Goal: Task Accomplishment & Management: Complete application form

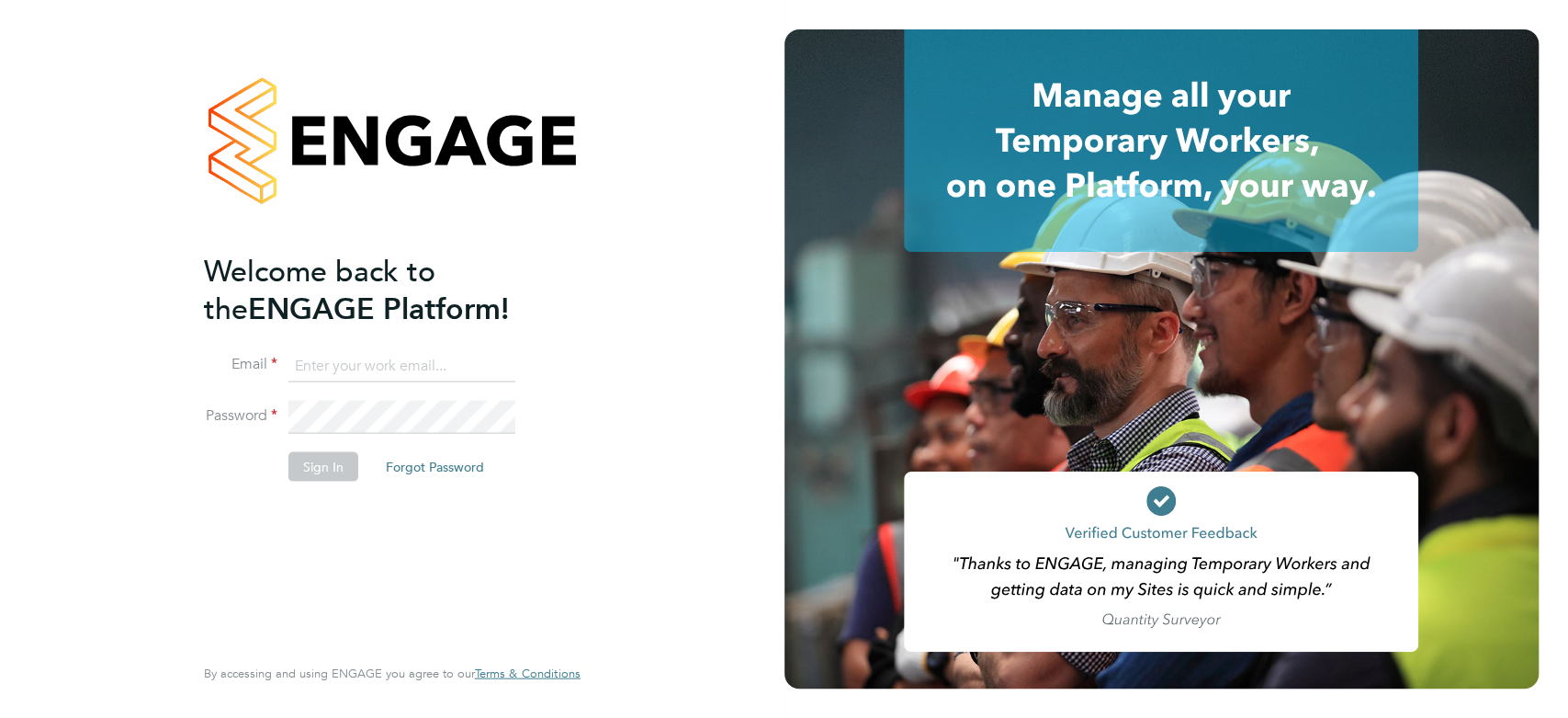
type input "marklittlewood@hotmail.com"
click at [331, 457] on button "Sign In" at bounding box center [323, 466] width 70 height 30
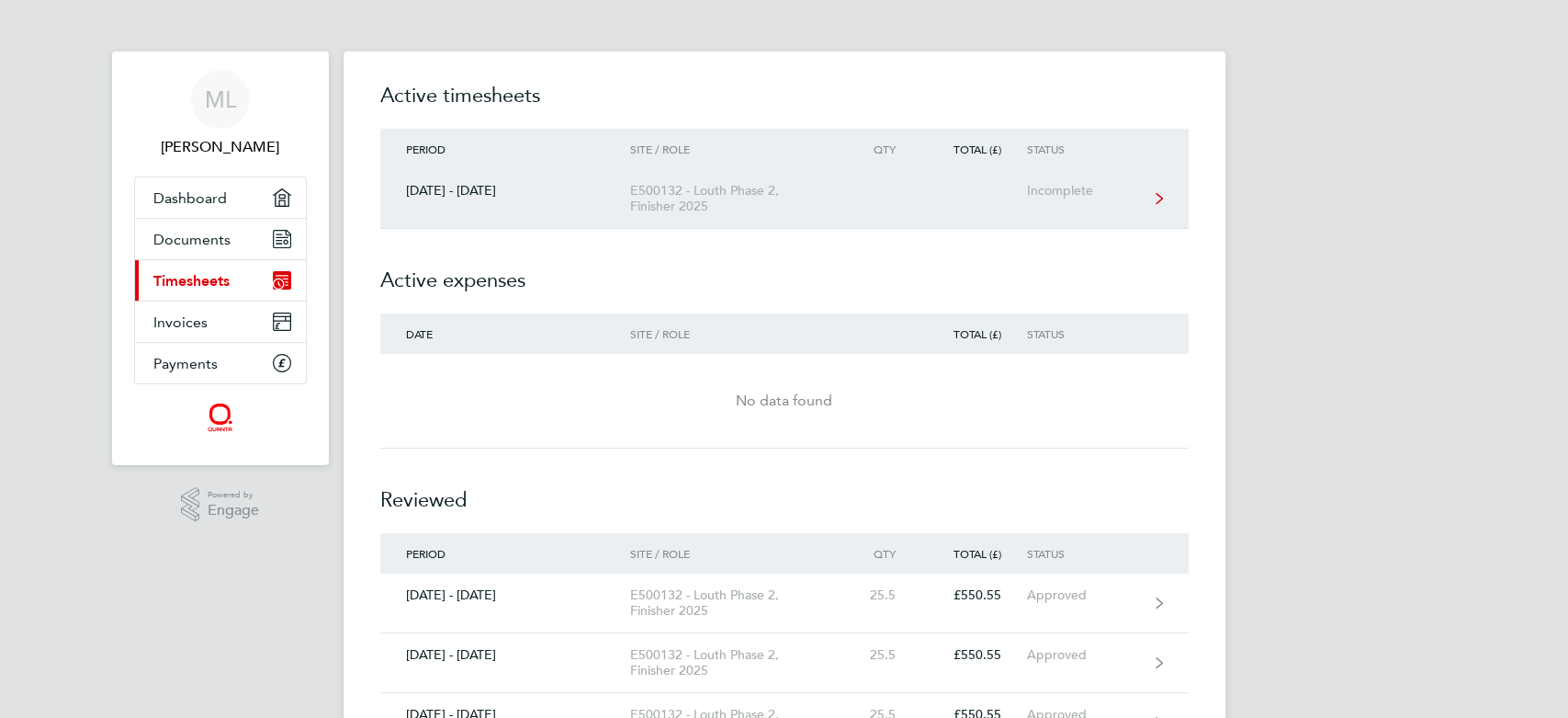
click at [1020, 200] on link "[DATE] - [DATE] E500132 - Louth Phase 2, Finisher 2025 Incomplete" at bounding box center [784, 199] width 808 height 60
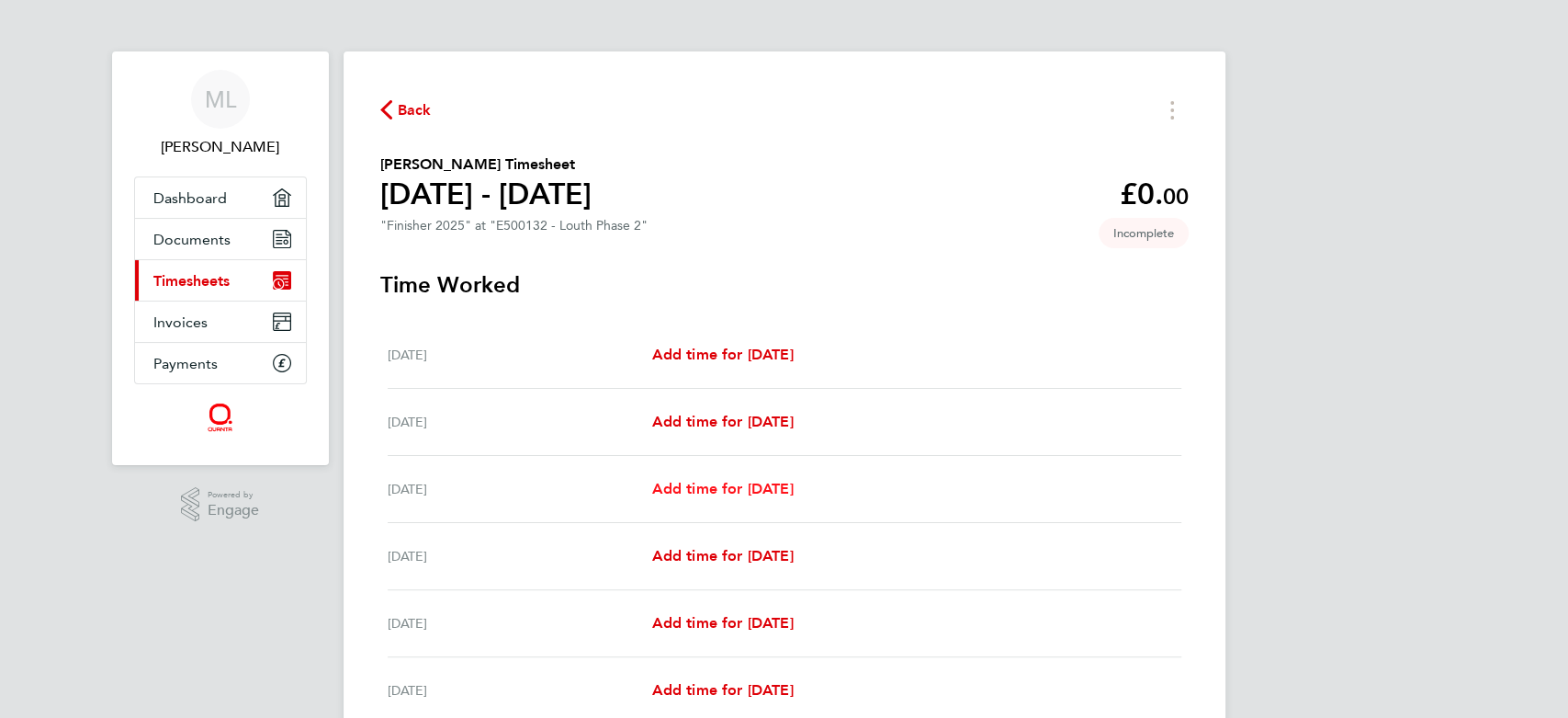
click at [655, 495] on span "Add time for [DATE]" at bounding box center [722, 488] width 141 height 18
select select "30"
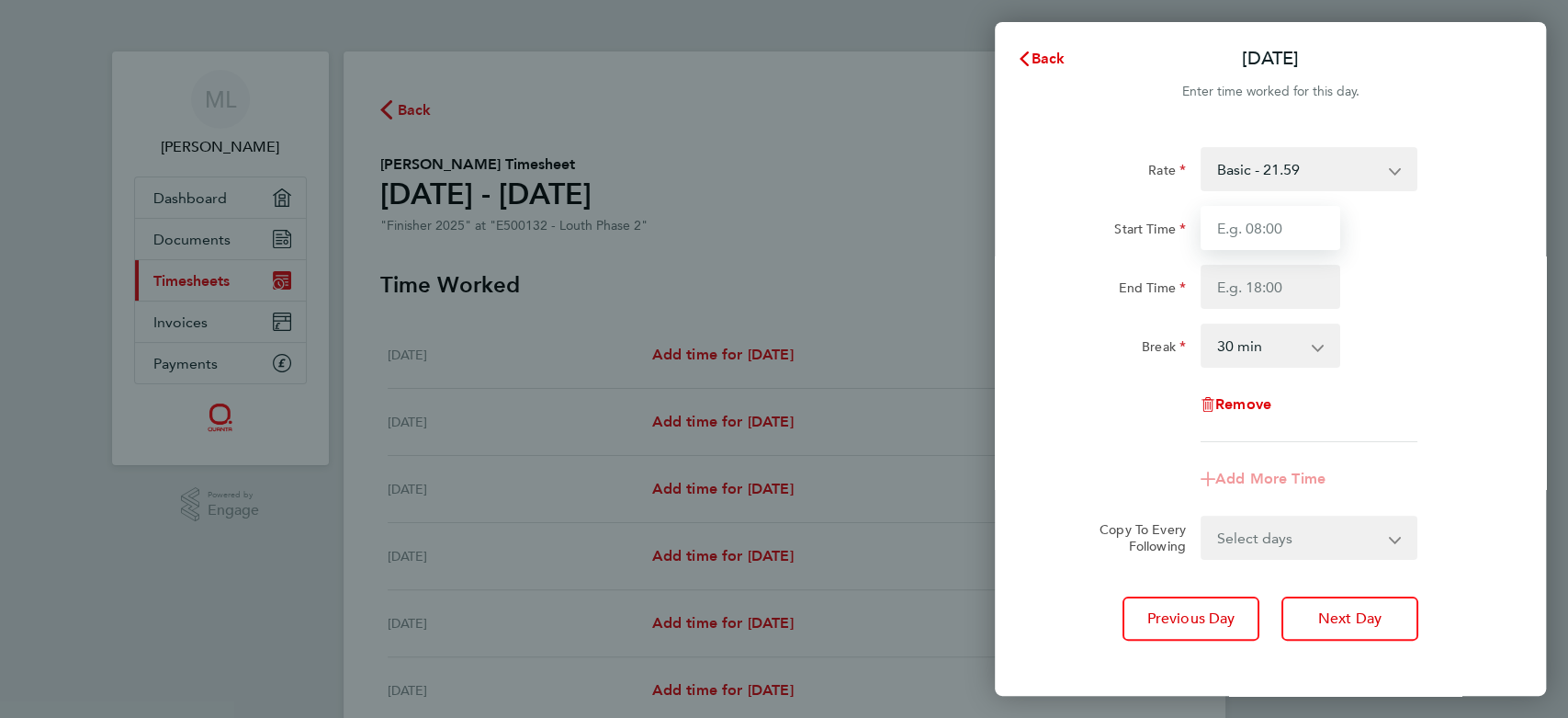
click at [1250, 218] on input "Start Time" at bounding box center [1271, 228] width 139 height 44
type input "07:30"
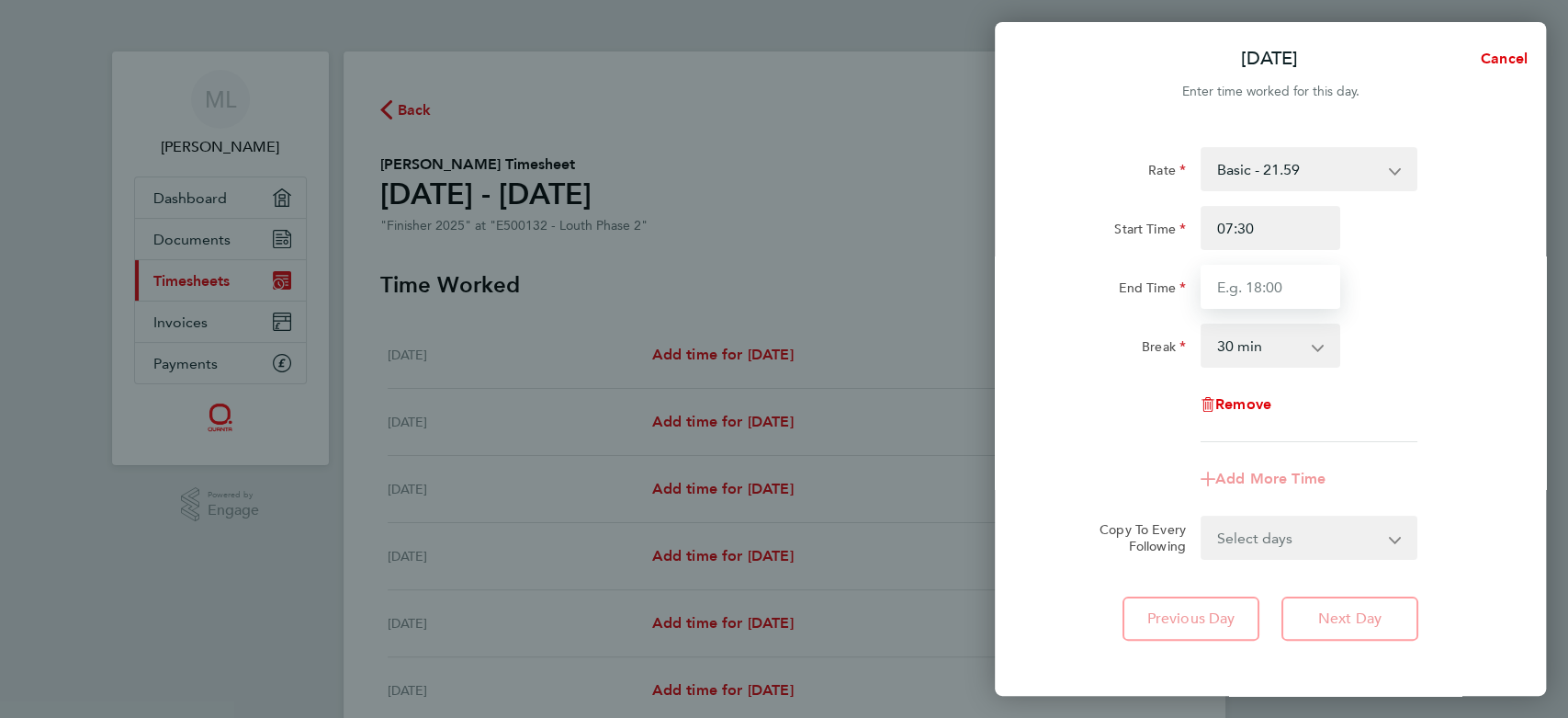
click at [1269, 284] on input "End Time" at bounding box center [1271, 286] width 139 height 44
type input "16:30"
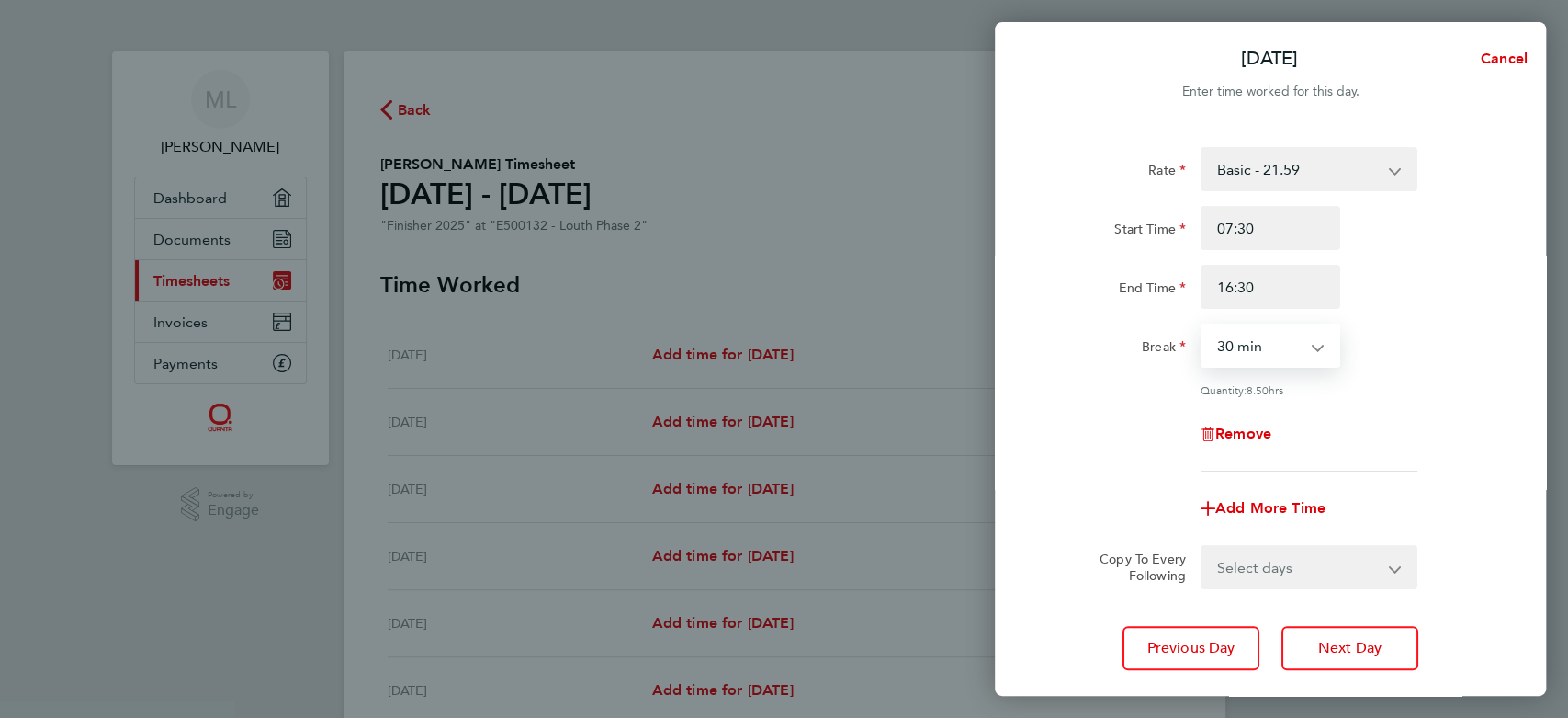
click at [1271, 351] on select "0 min 15 min 30 min 45 min 60 min 75 min 90 min" at bounding box center [1260, 345] width 114 height 41
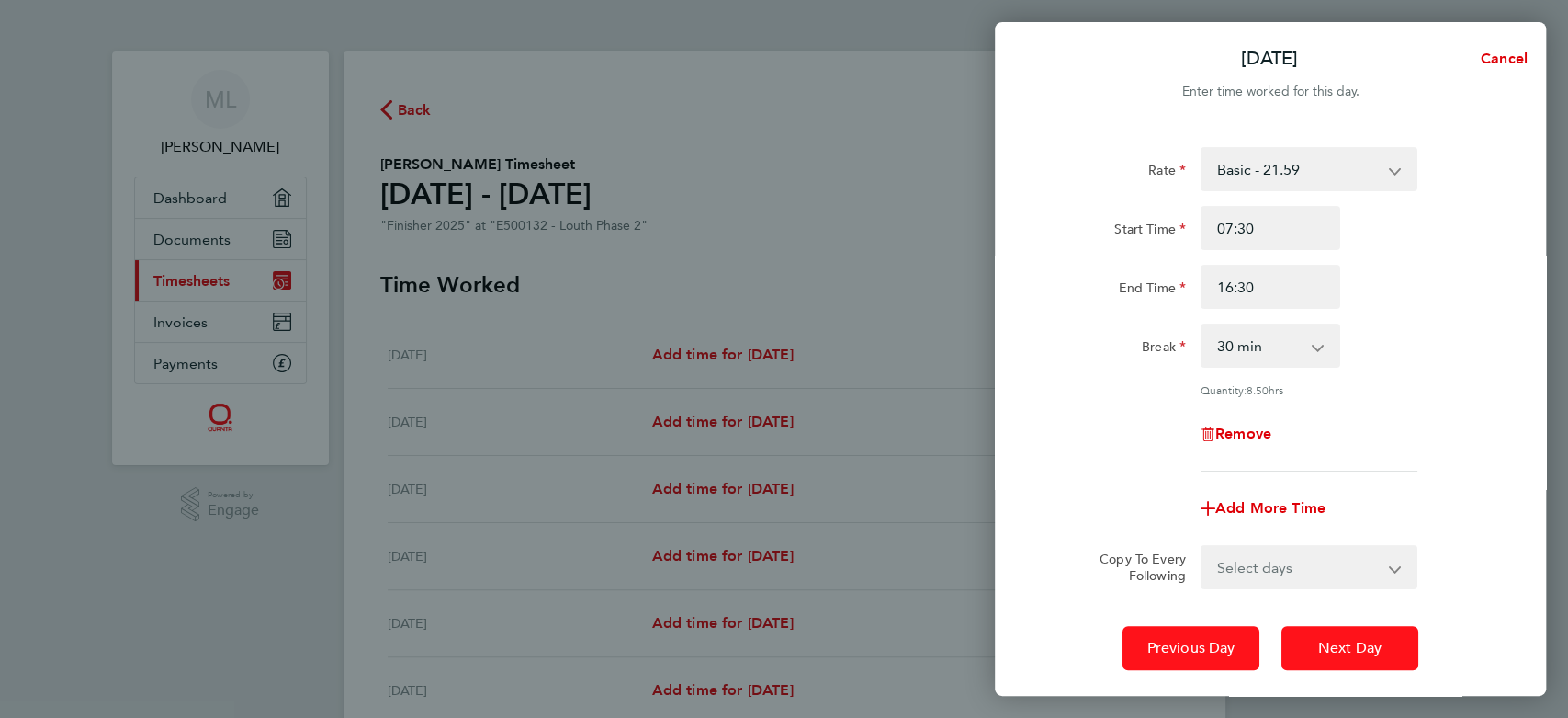
drag, startPoint x: 1234, startPoint y: 647, endPoint x: 1298, endPoint y: 646, distance: 64.0
click at [1298, 646] on div "Previous Day Next Day" at bounding box center [1271, 647] width 448 height 44
click at [1298, 646] on button "Next Day" at bounding box center [1350, 647] width 137 height 44
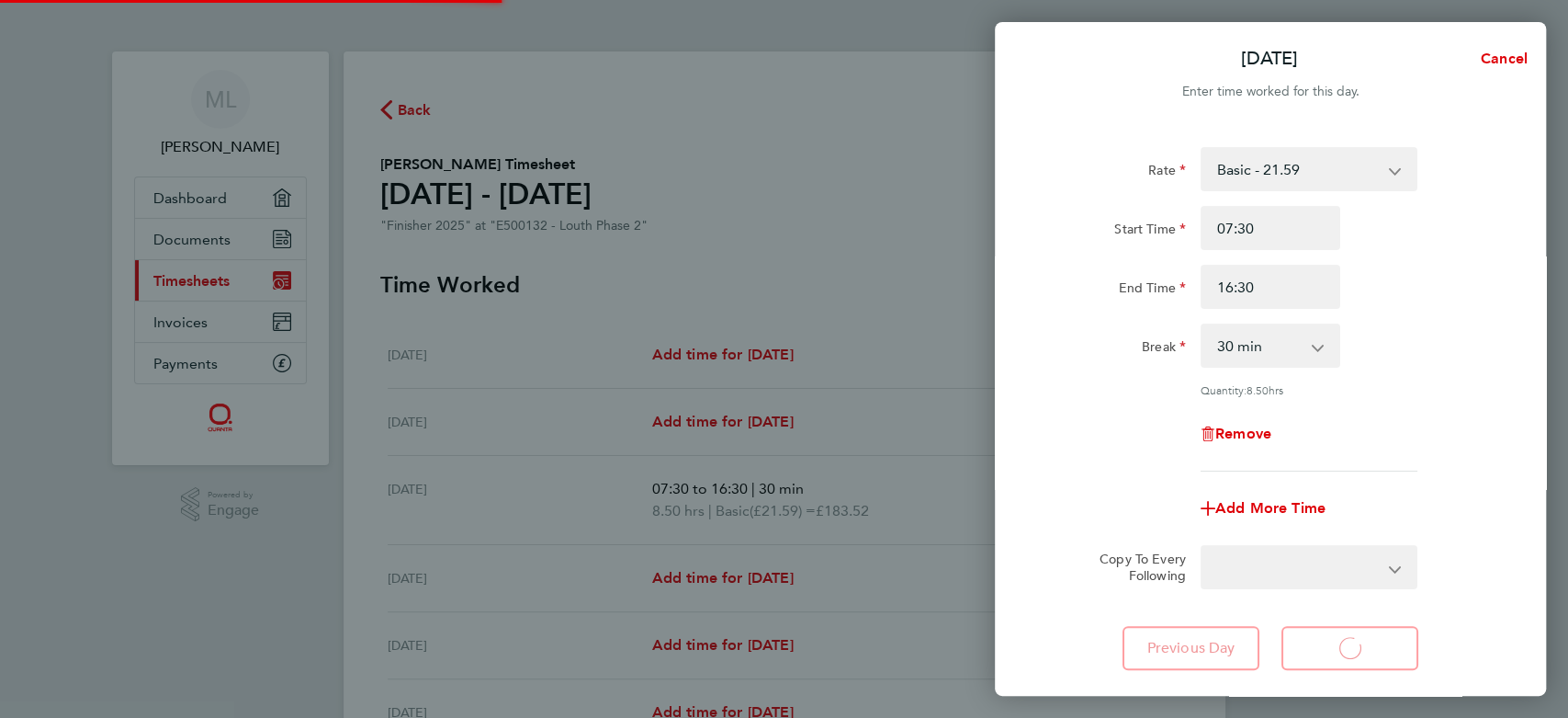
select select "30"
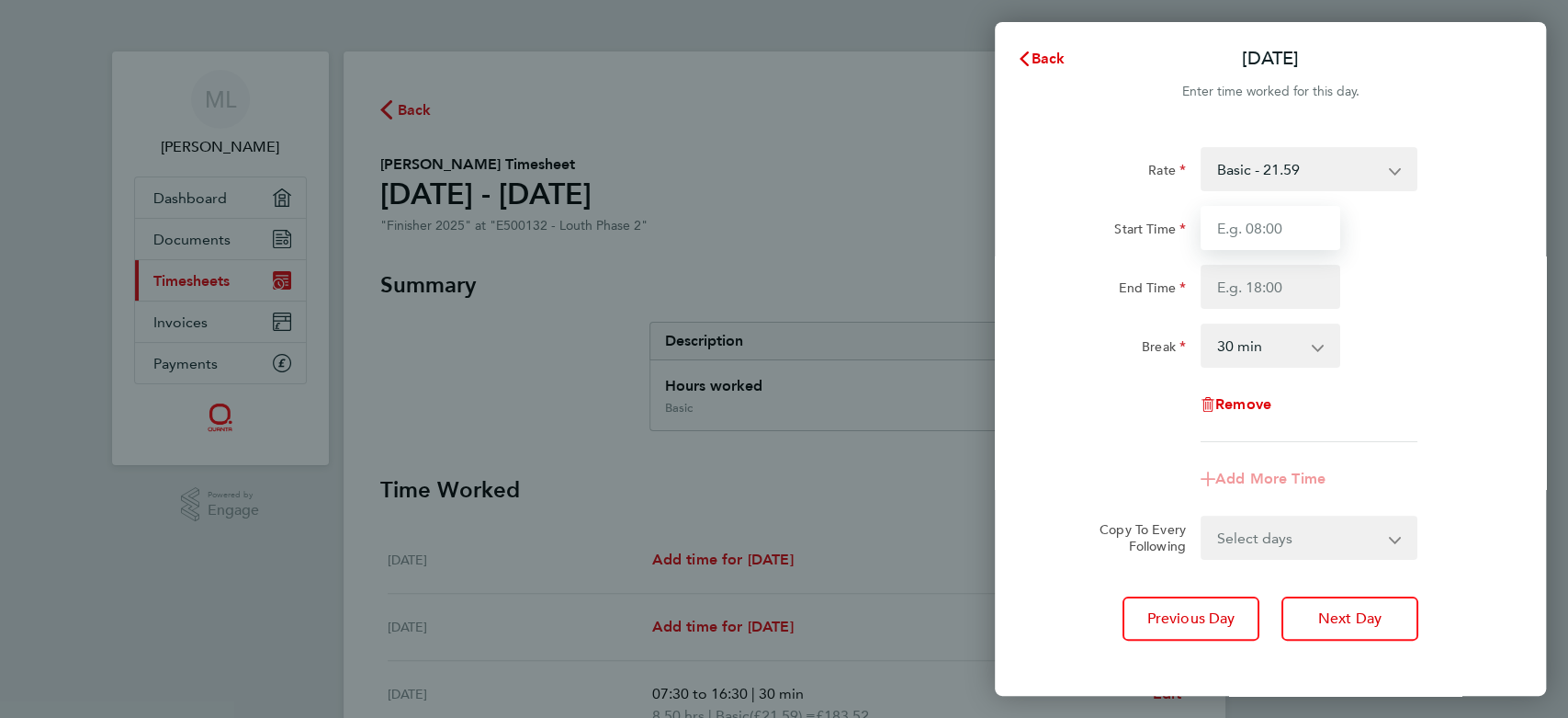
click at [1289, 236] on input "Start Time" at bounding box center [1271, 228] width 139 height 44
type input "07:30"
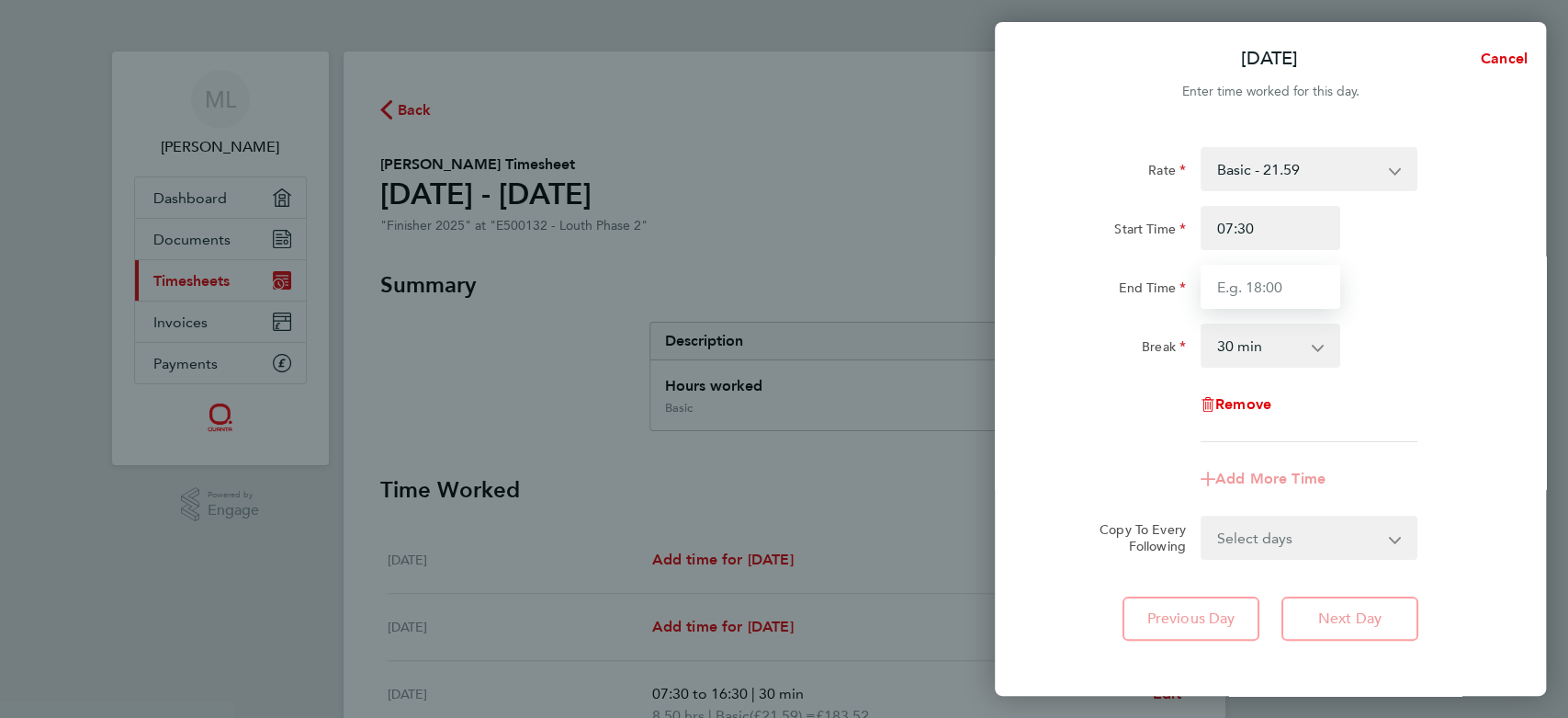
click at [1285, 283] on input "End Time" at bounding box center [1271, 286] width 139 height 44
type input "16:30"
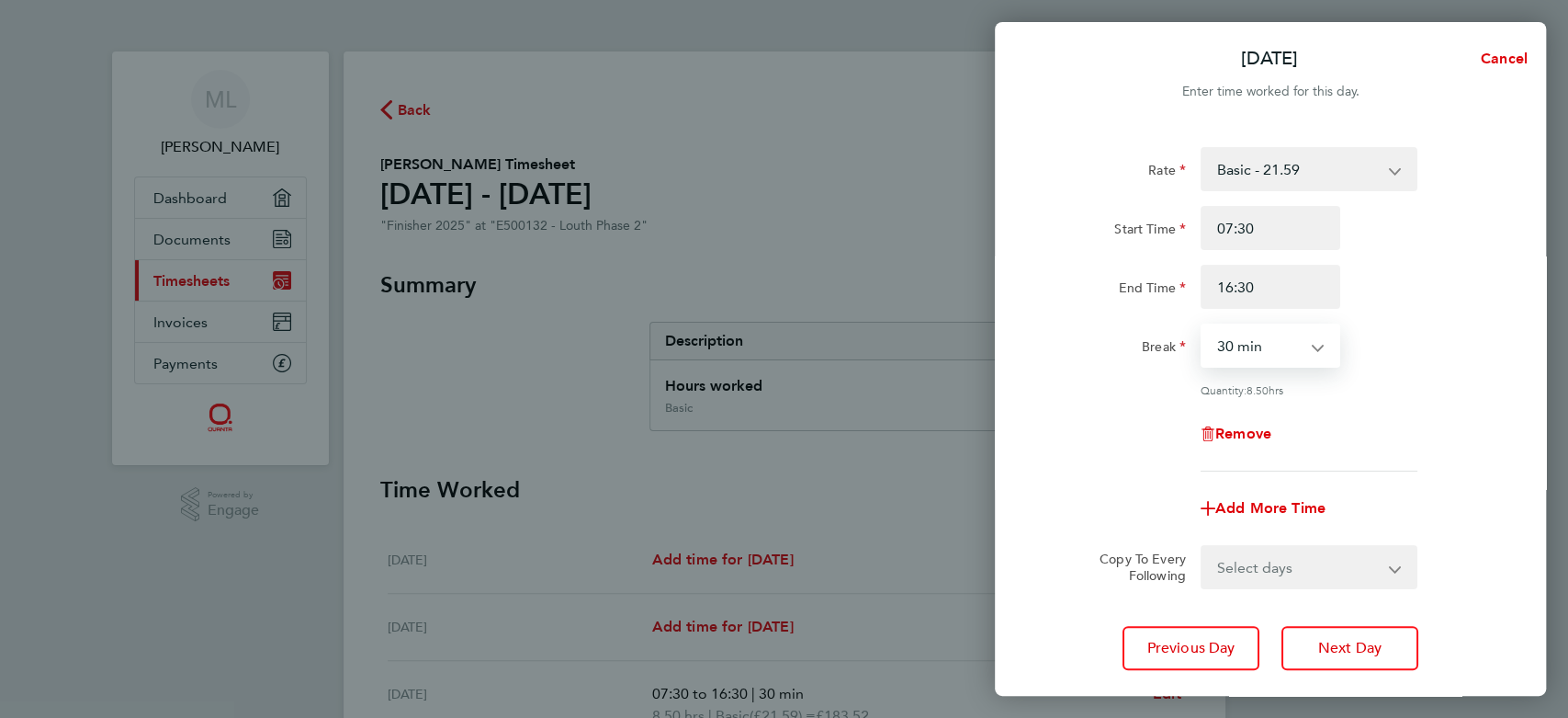
click at [1282, 338] on select "0 min 15 min 30 min 45 min 60 min 75 min 90 min" at bounding box center [1260, 345] width 114 height 41
click at [1326, 629] on button "Next Day" at bounding box center [1350, 647] width 137 height 44
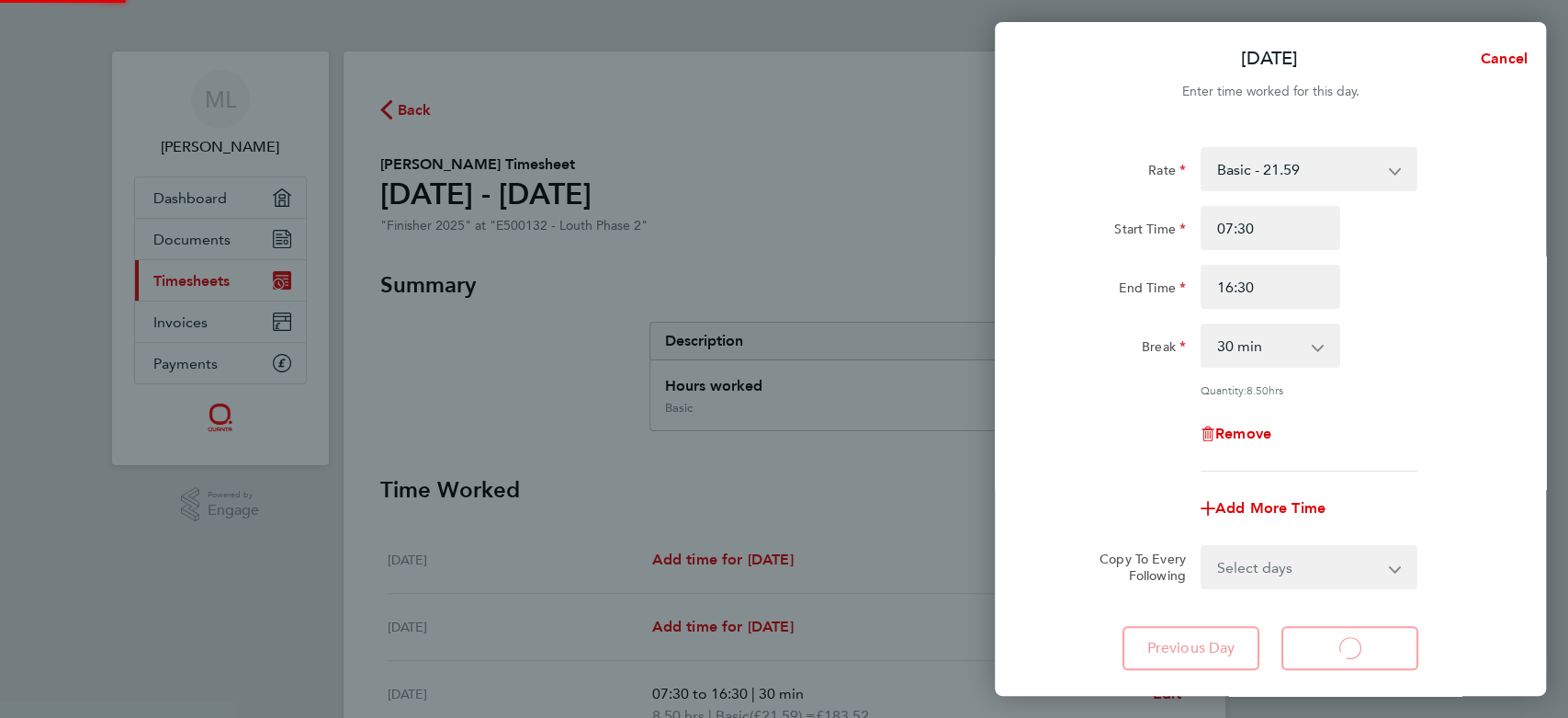
select select "30"
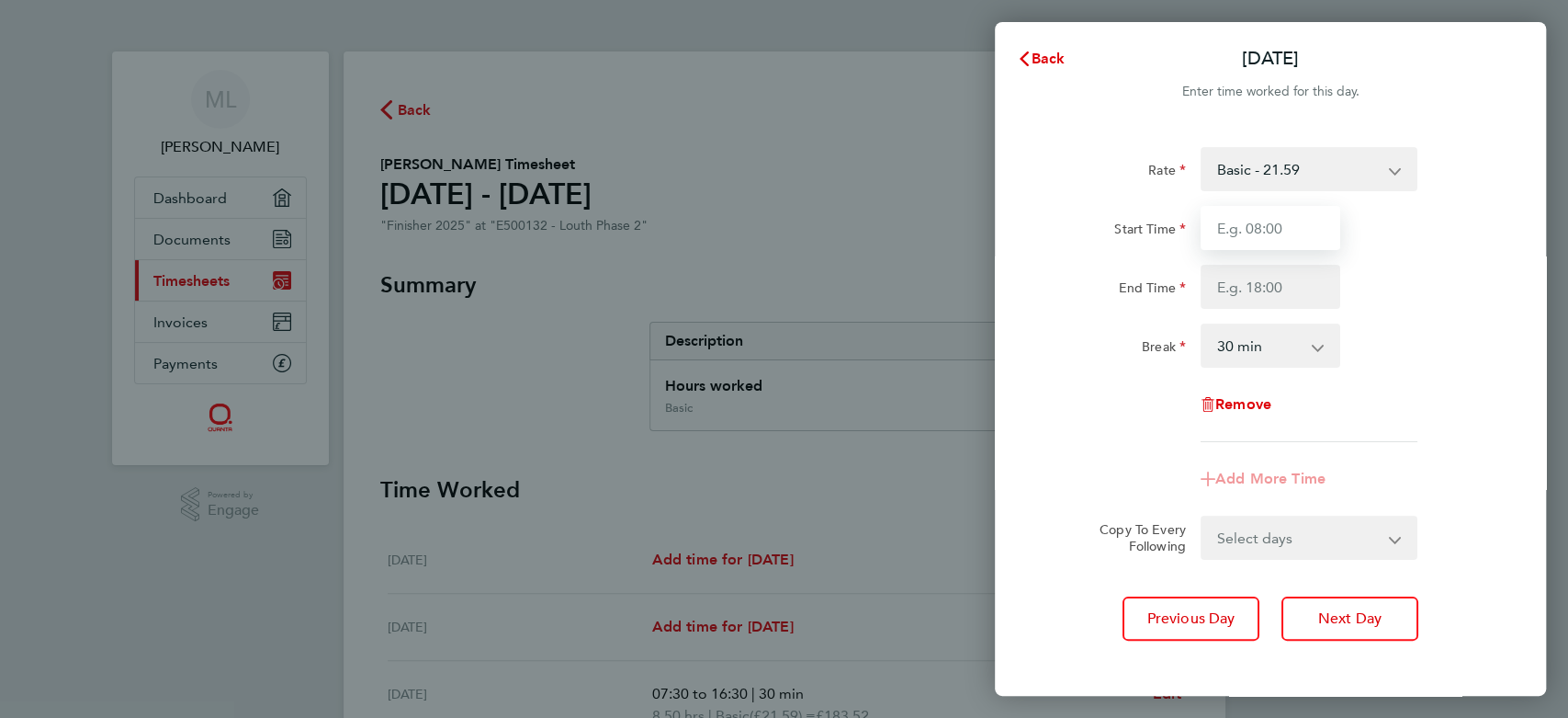
click at [1273, 237] on input "Start Time" at bounding box center [1271, 228] width 139 height 44
type input "07:30"
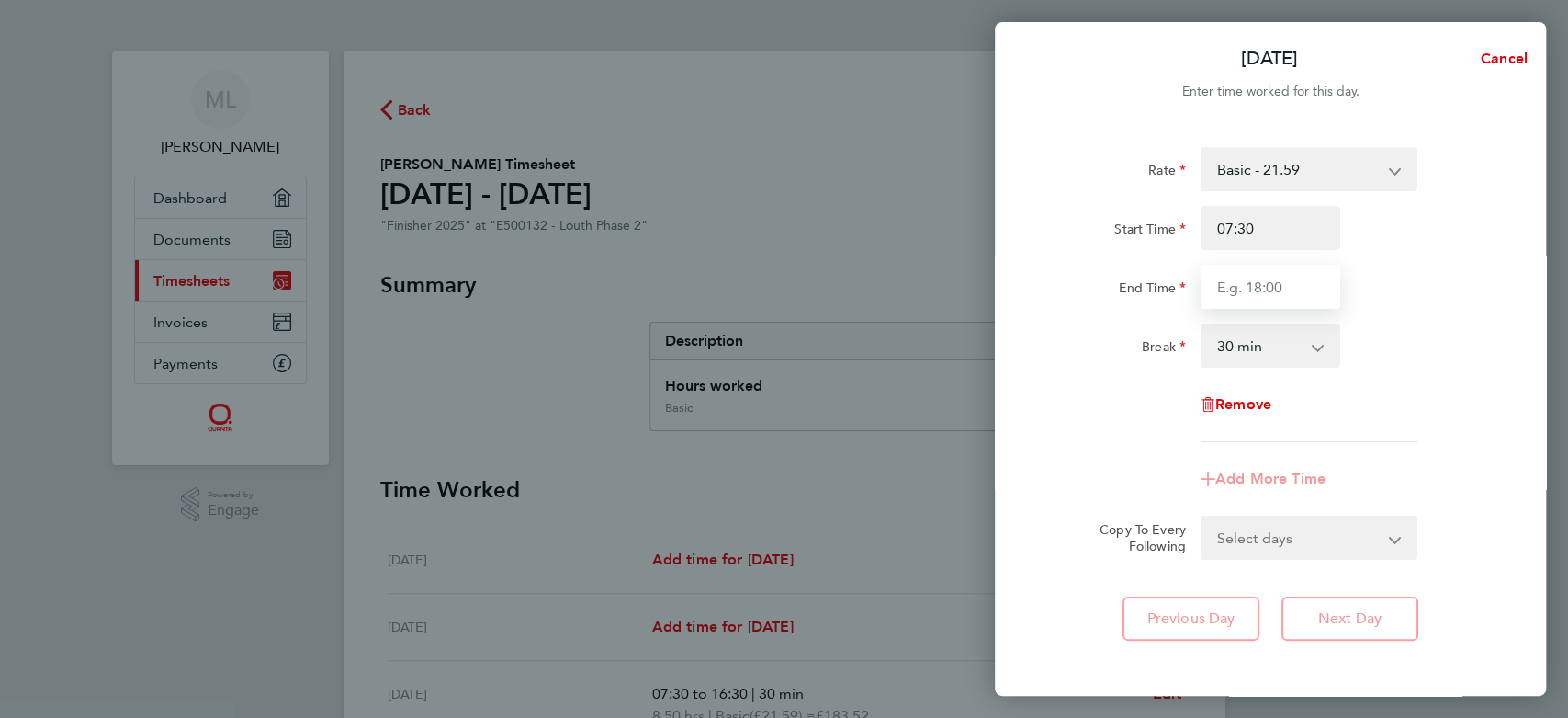
click at [1273, 270] on input "End Time" at bounding box center [1271, 286] width 139 height 44
type input "16:30"
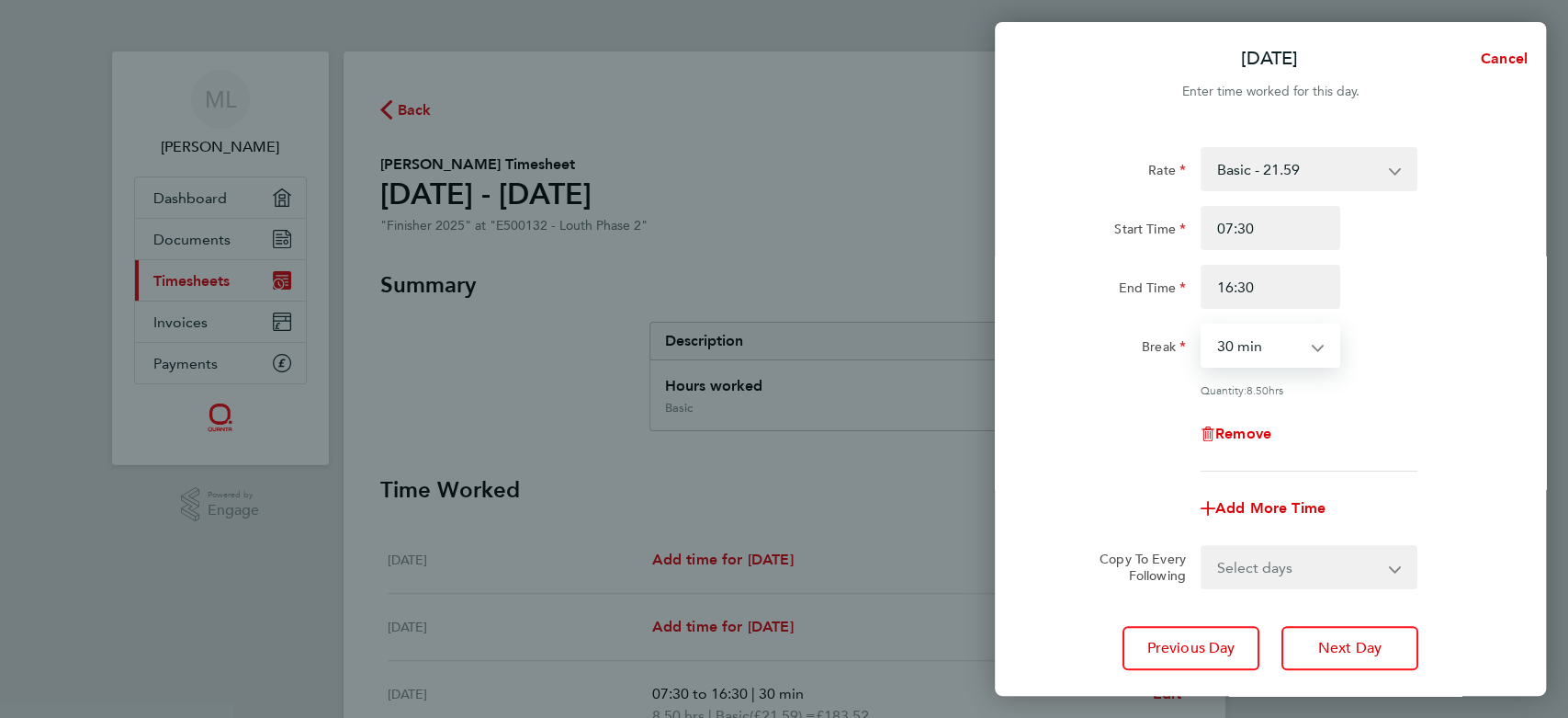
click at [1292, 359] on select "0 min 15 min 30 min 45 min 60 min 75 min 90 min" at bounding box center [1260, 345] width 114 height 41
click at [1370, 633] on button "Next Day" at bounding box center [1350, 647] width 137 height 44
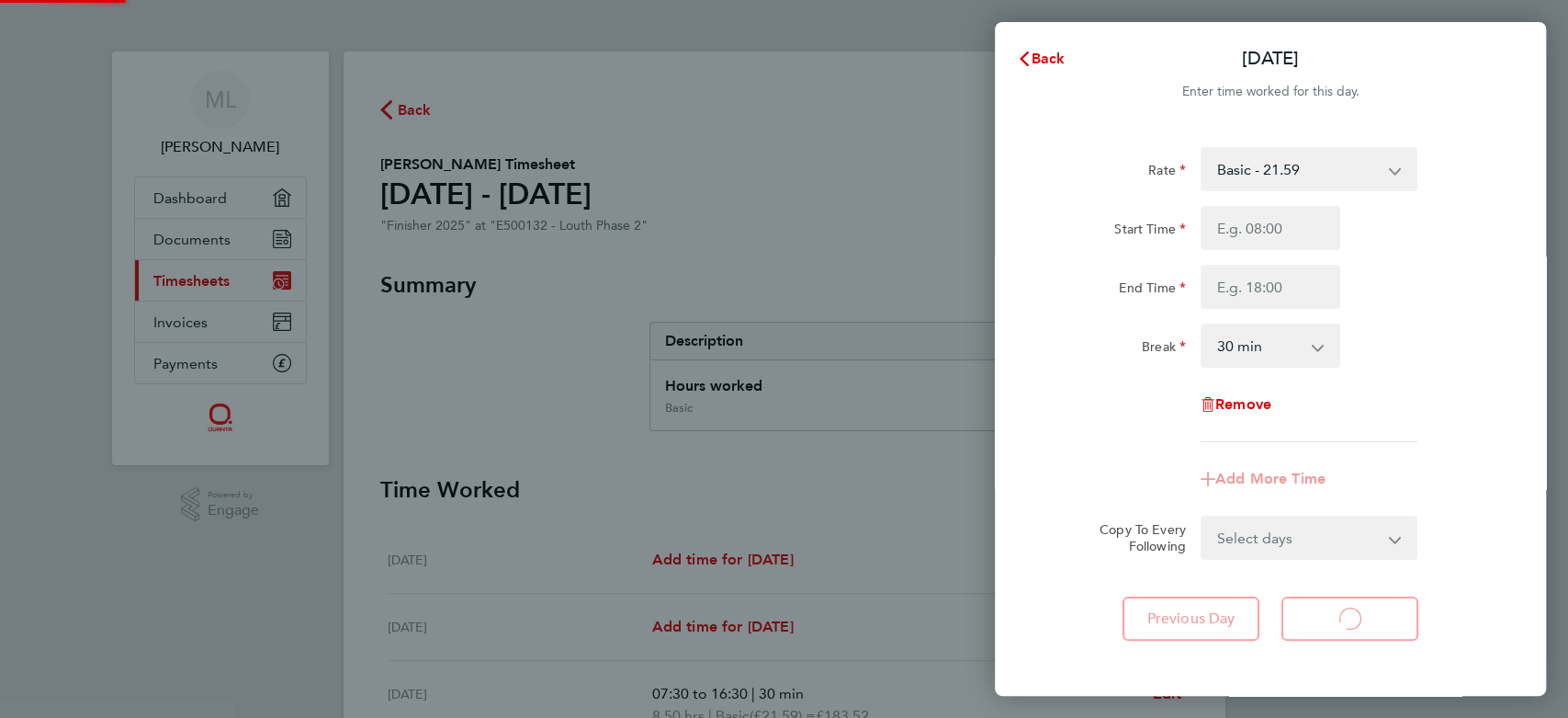
select select "30"
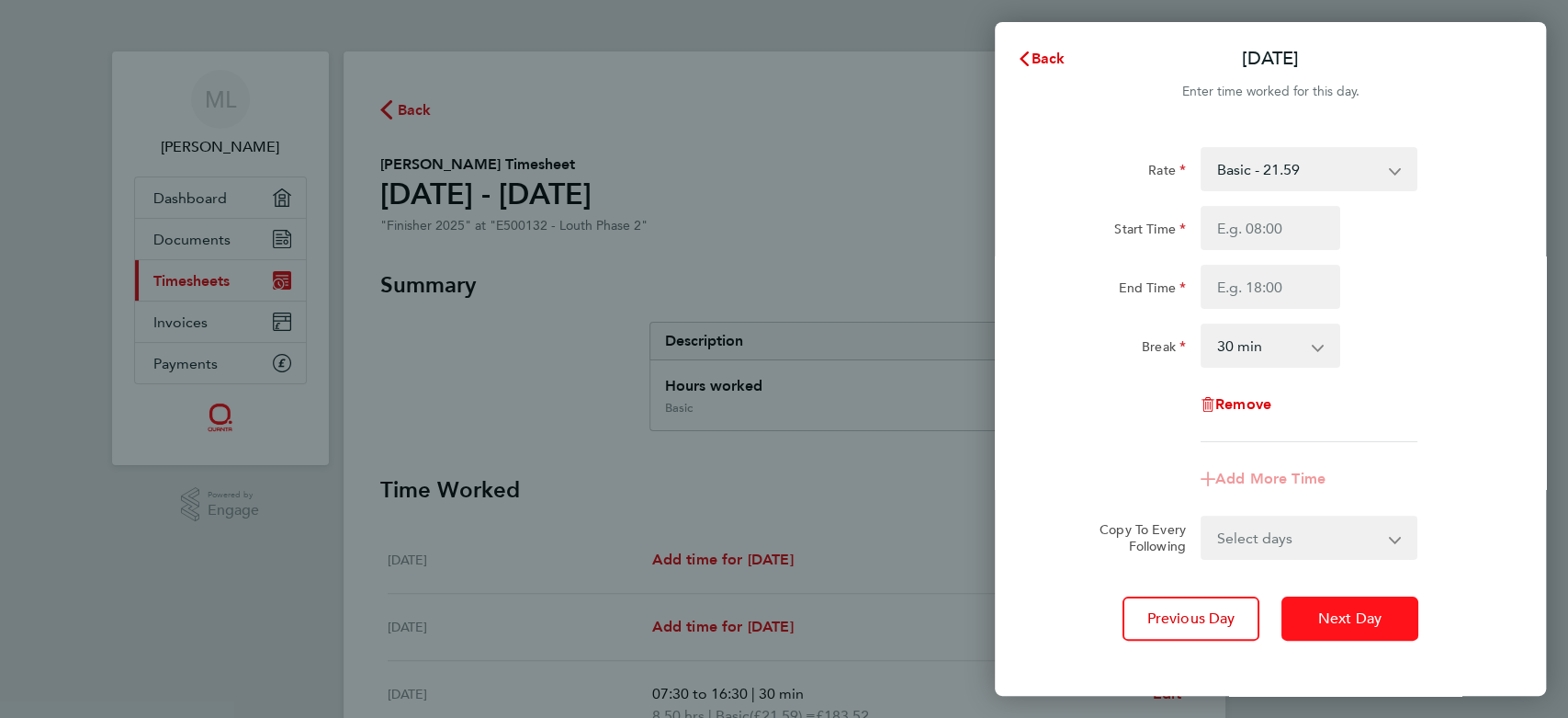
click at [1370, 633] on button "Next Day" at bounding box center [1350, 619] width 137 height 44
select select "30"
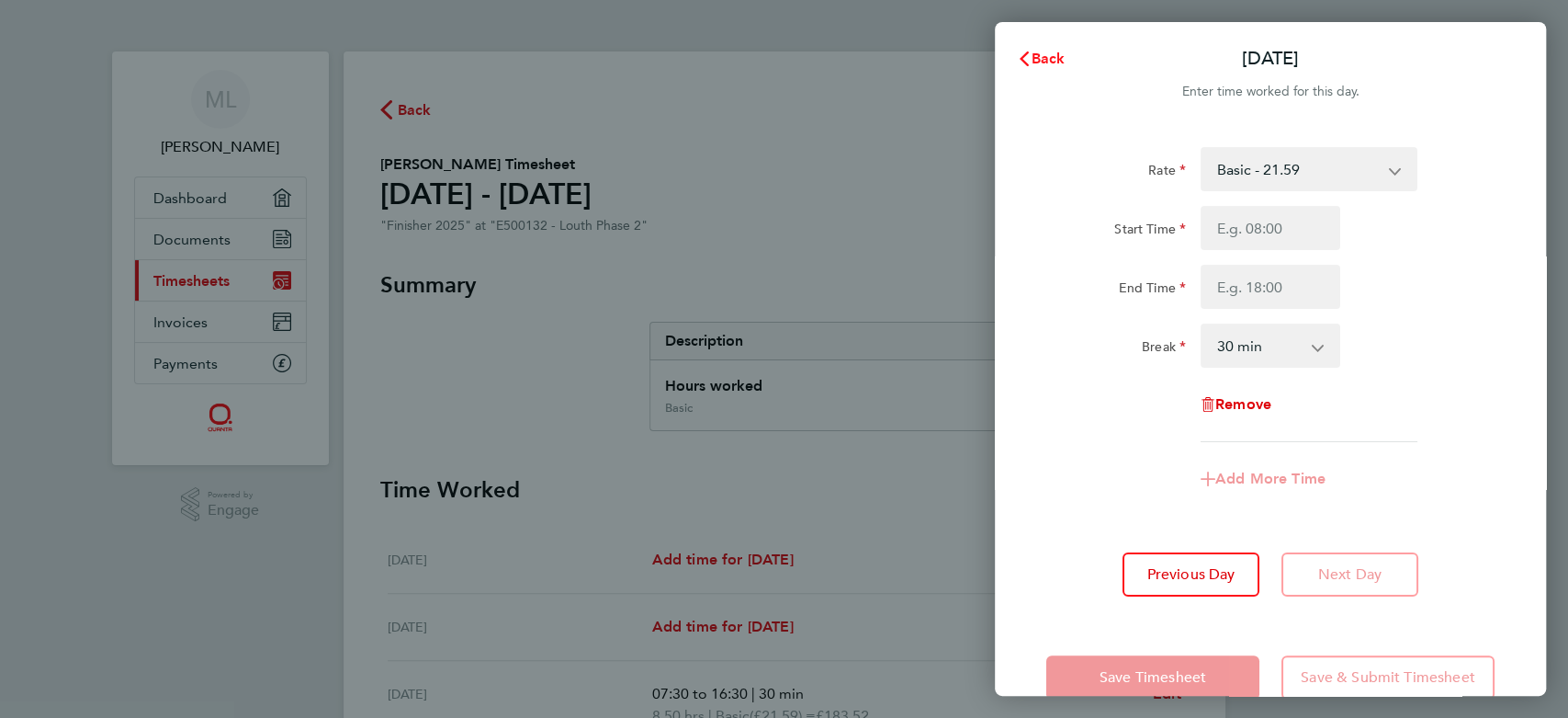
click at [1039, 60] on span "Back" at bounding box center [1049, 59] width 34 height 18
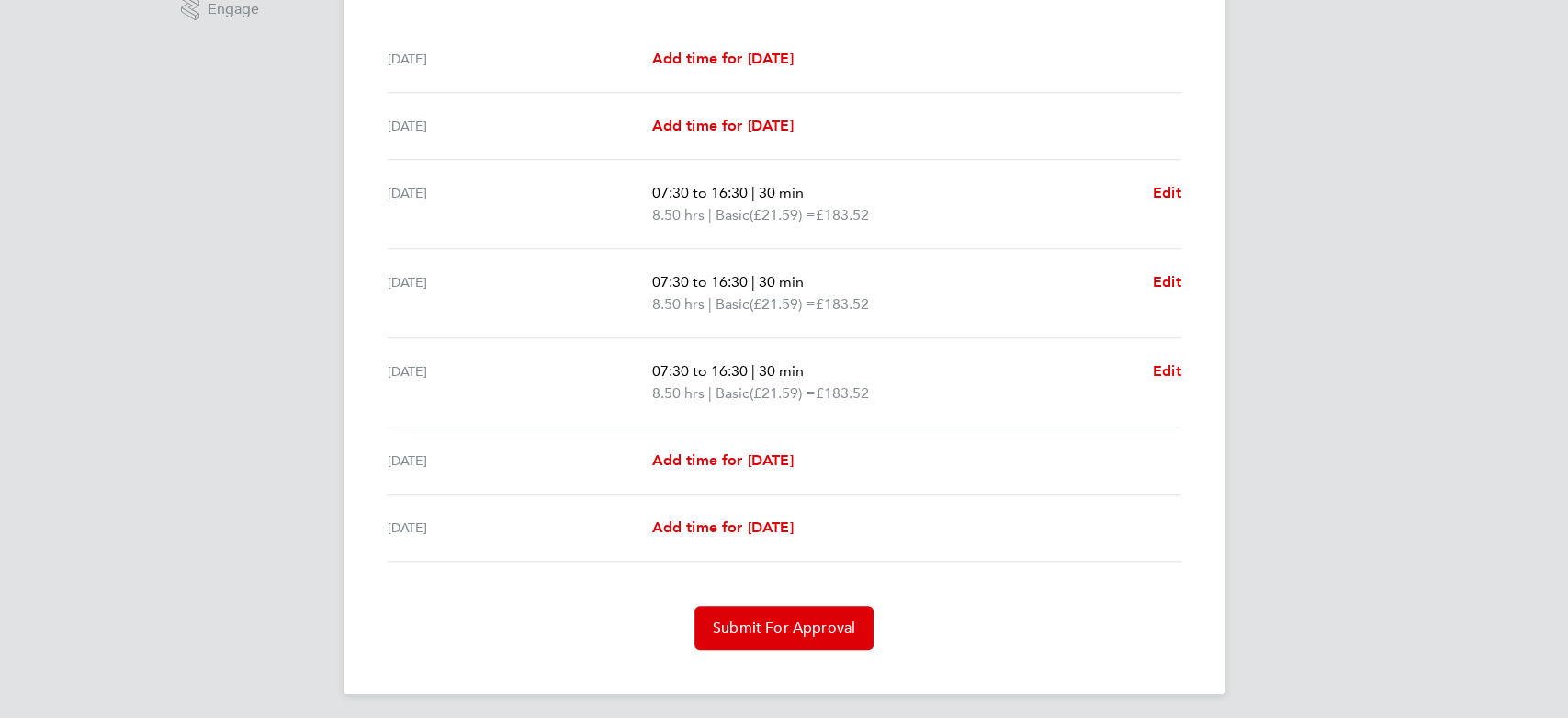
scroll to position [504, 0]
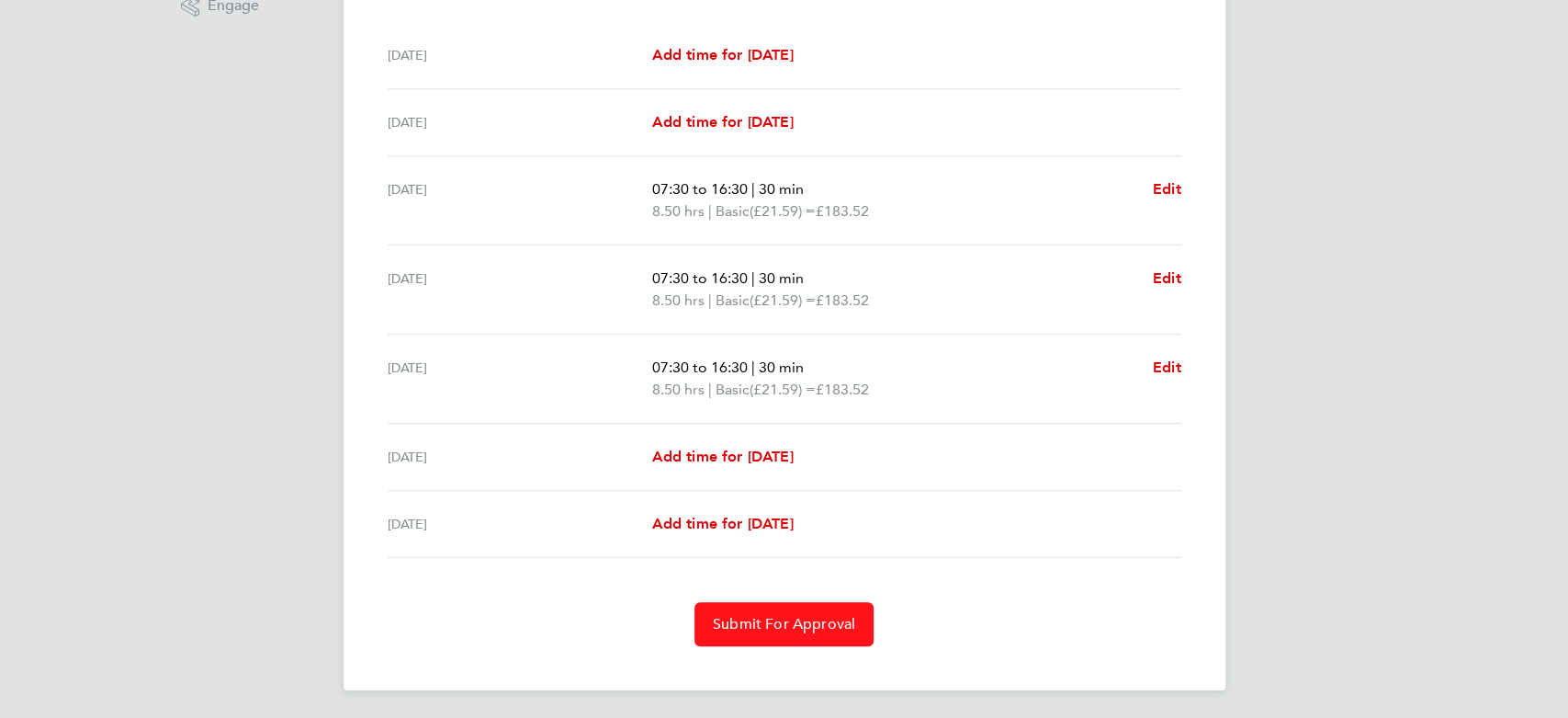
click at [845, 602] on button "Submit For Approval" at bounding box center [784, 624] width 179 height 44
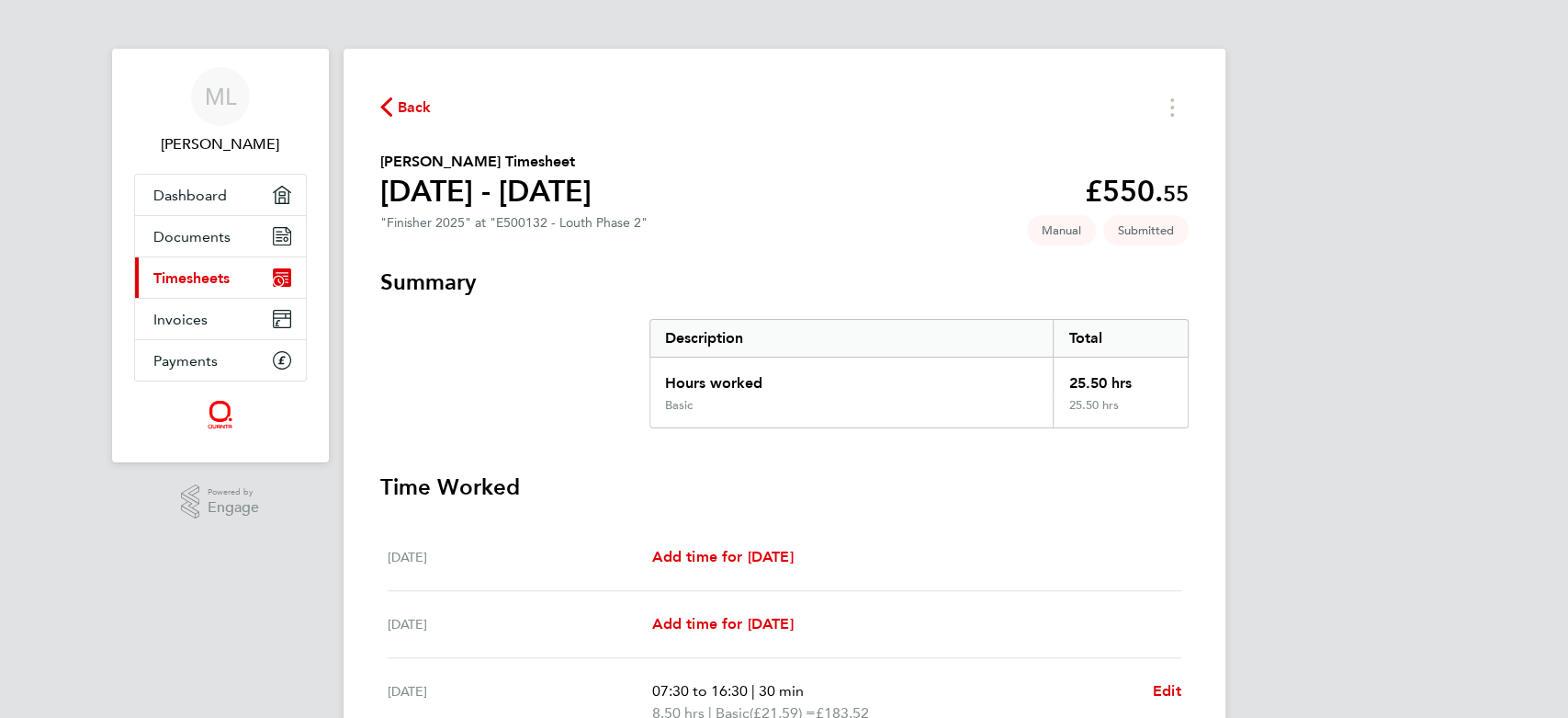
scroll to position [0, 0]
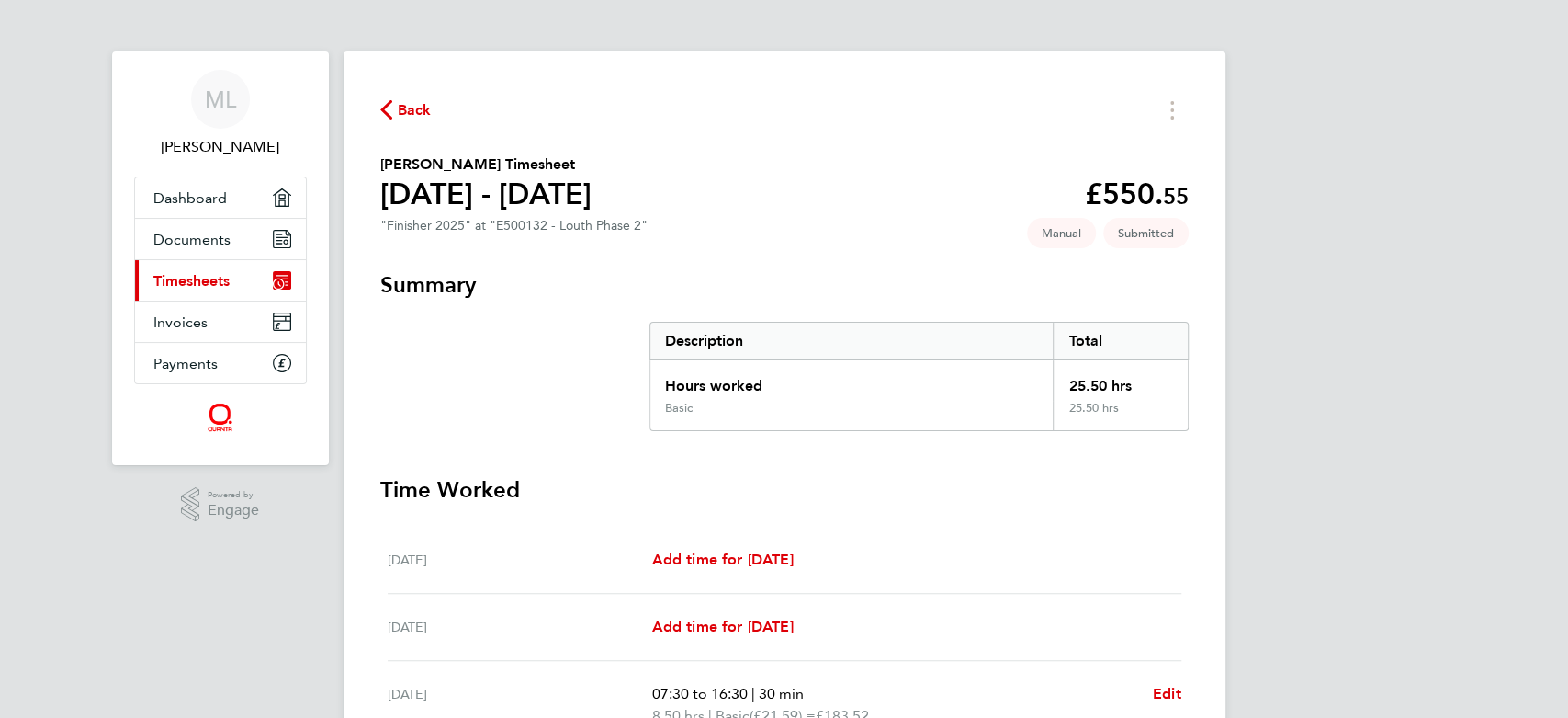
click at [426, 101] on span "Back" at bounding box center [415, 110] width 34 height 22
